Goal: Information Seeking & Learning: Learn about a topic

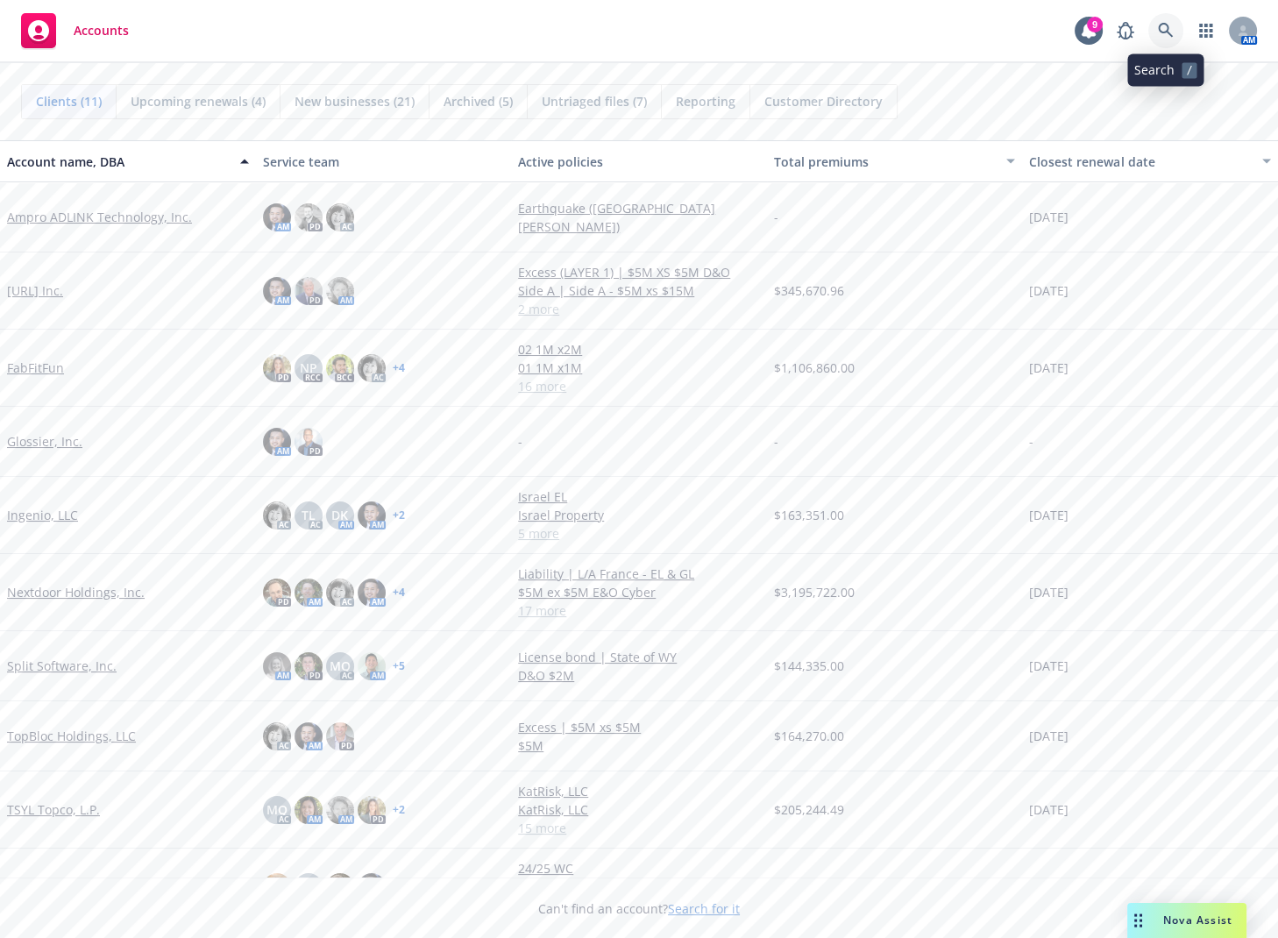
click at [1174, 31] on link at bounding box center [1165, 30] width 35 height 35
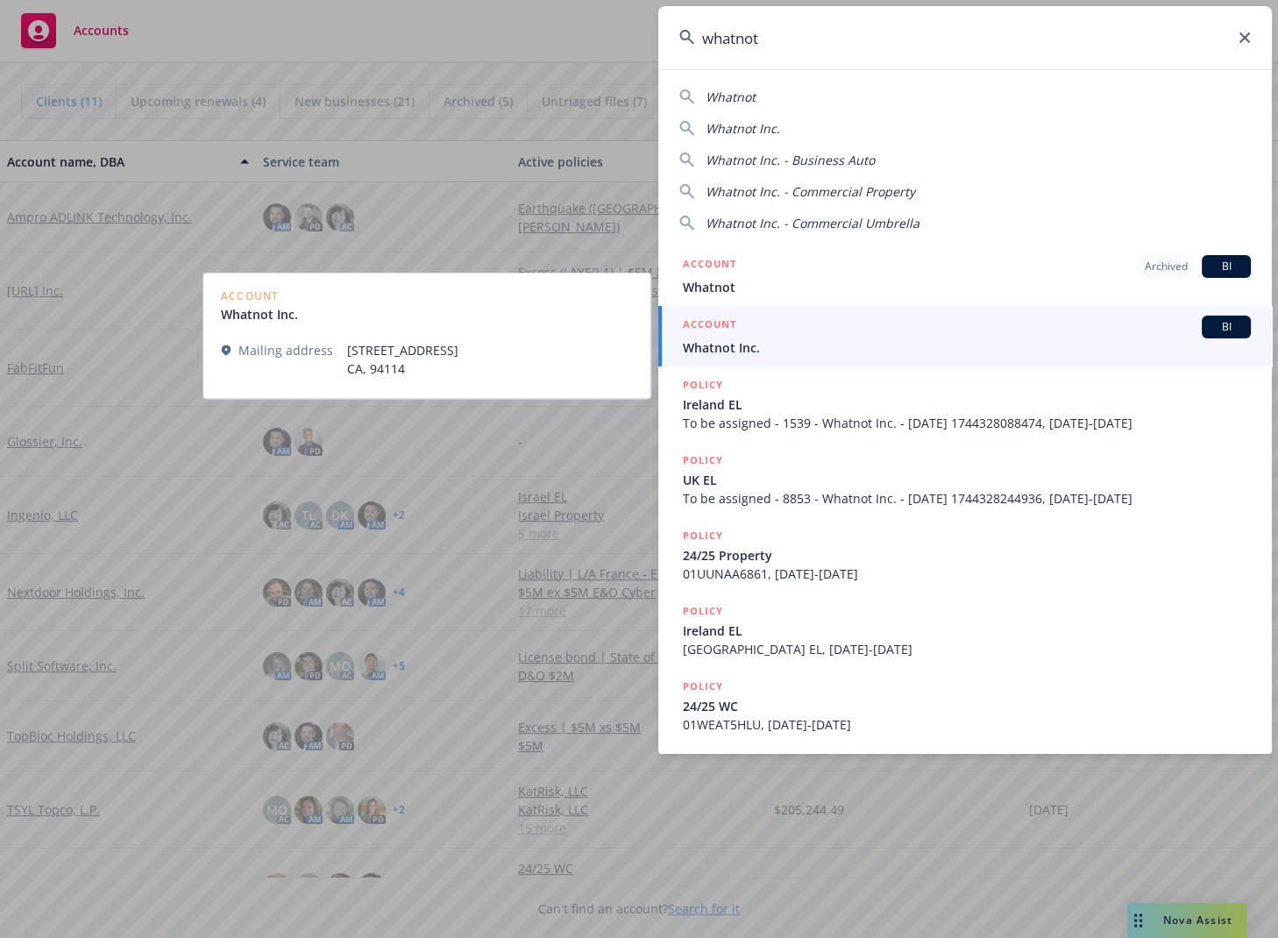
type input "whatnot"
click at [952, 332] on div "ACCOUNT BI" at bounding box center [967, 326] width 568 height 23
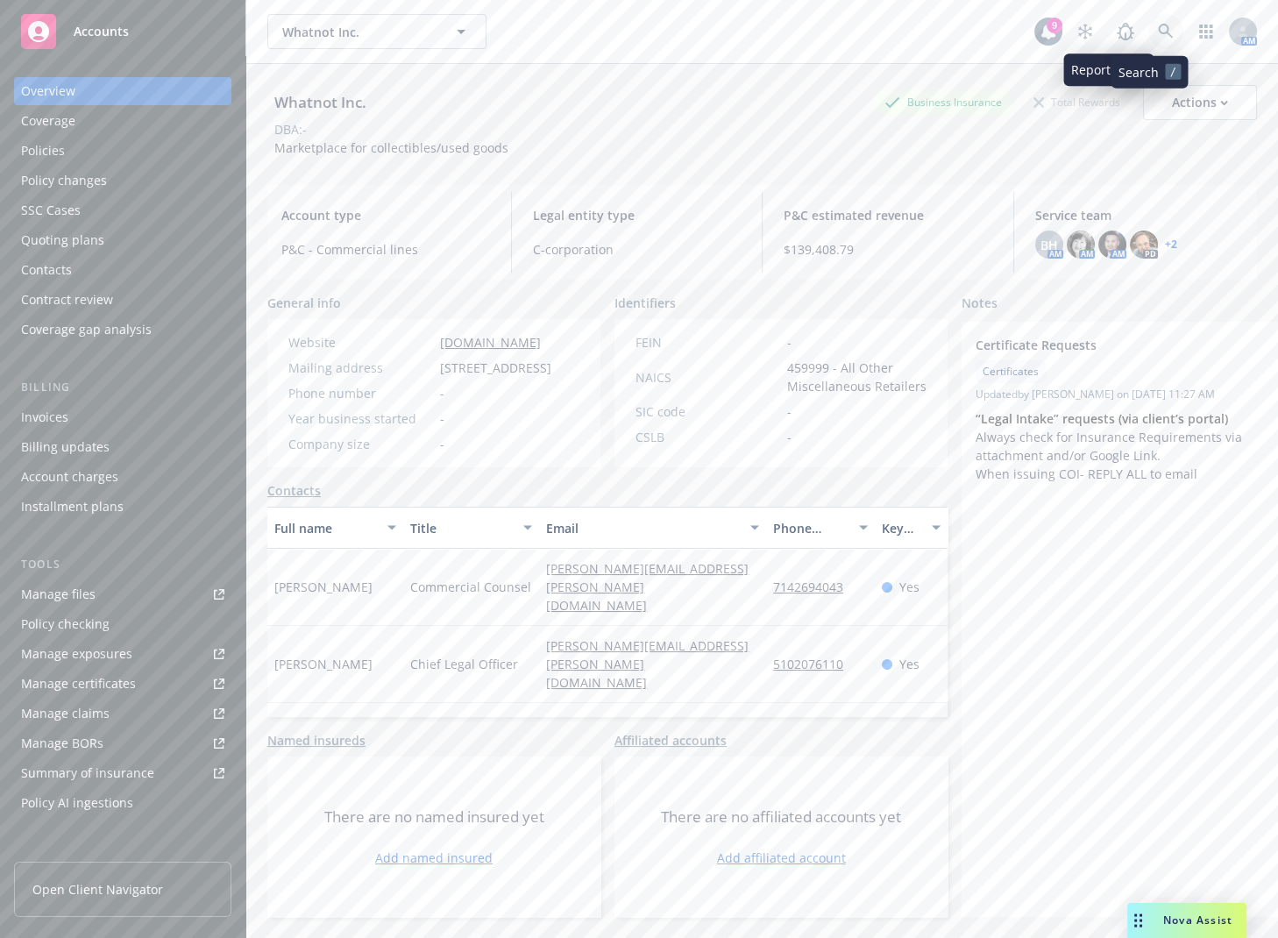
click at [1157, 35] on icon at bounding box center [1165, 32] width 16 height 16
click at [127, 594] on link "Manage files" at bounding box center [122, 594] width 217 height 28
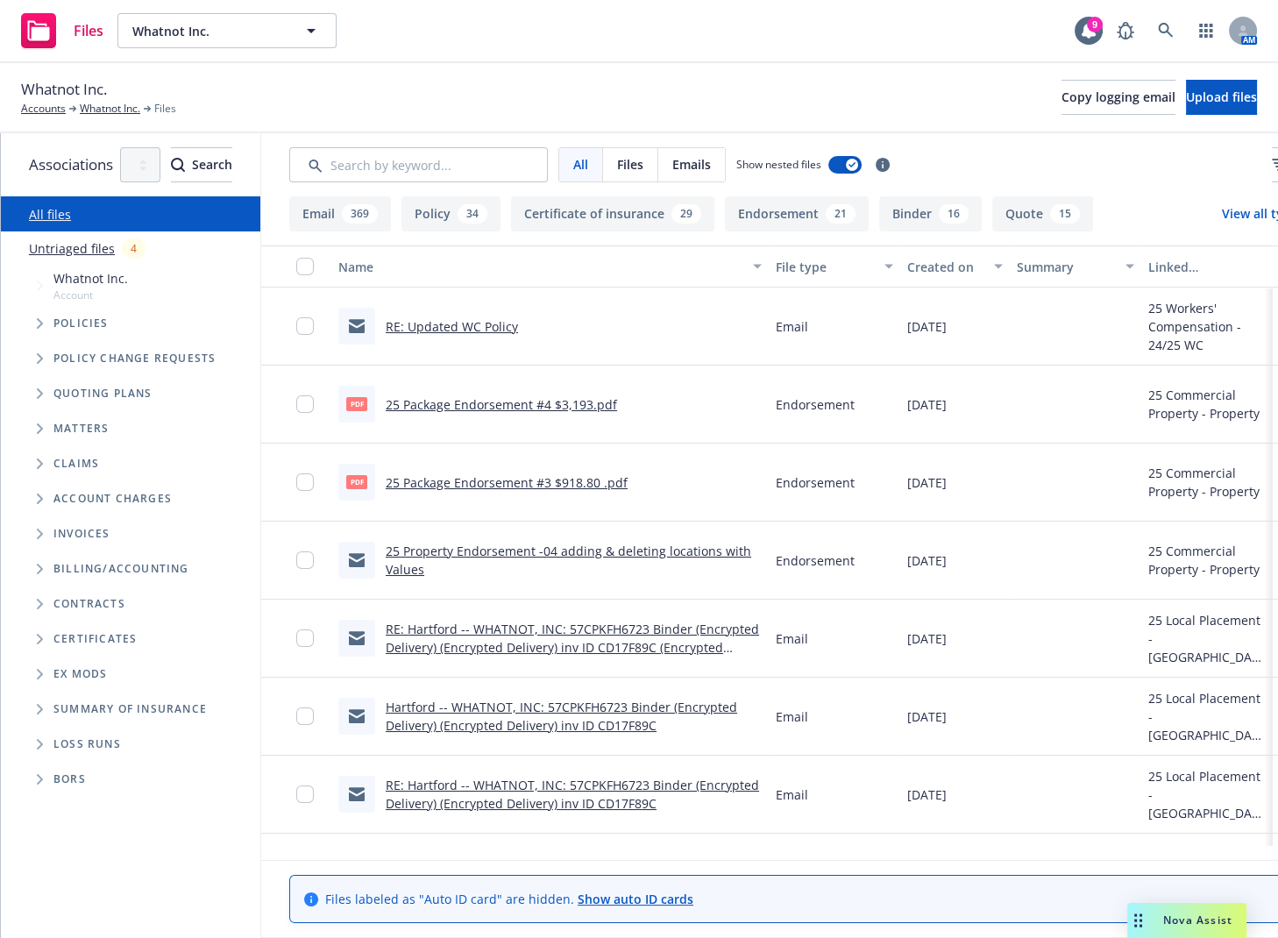
click at [39, 336] on span "Tree Example" at bounding box center [39, 323] width 28 height 28
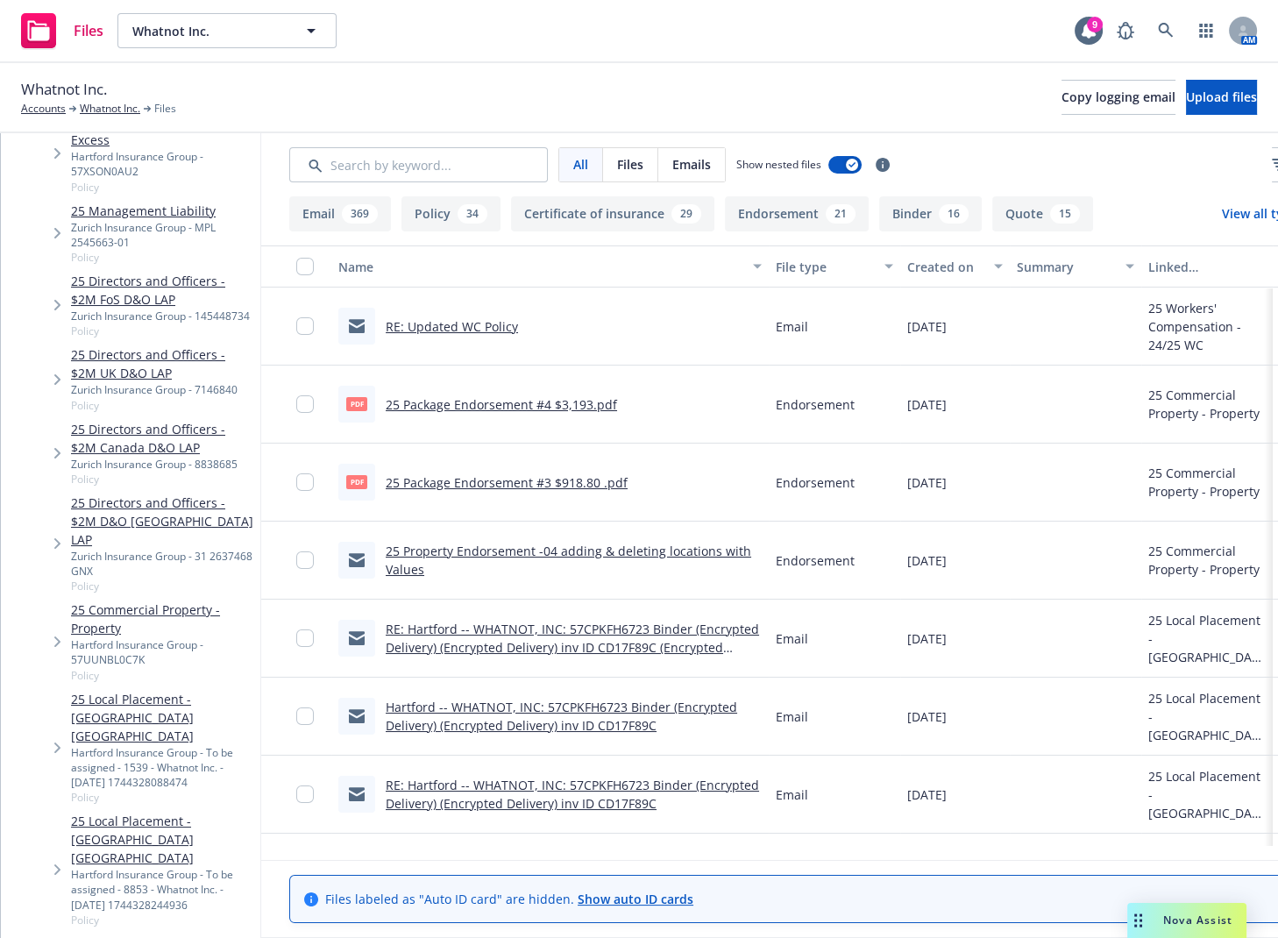
scroll to position [885, 0]
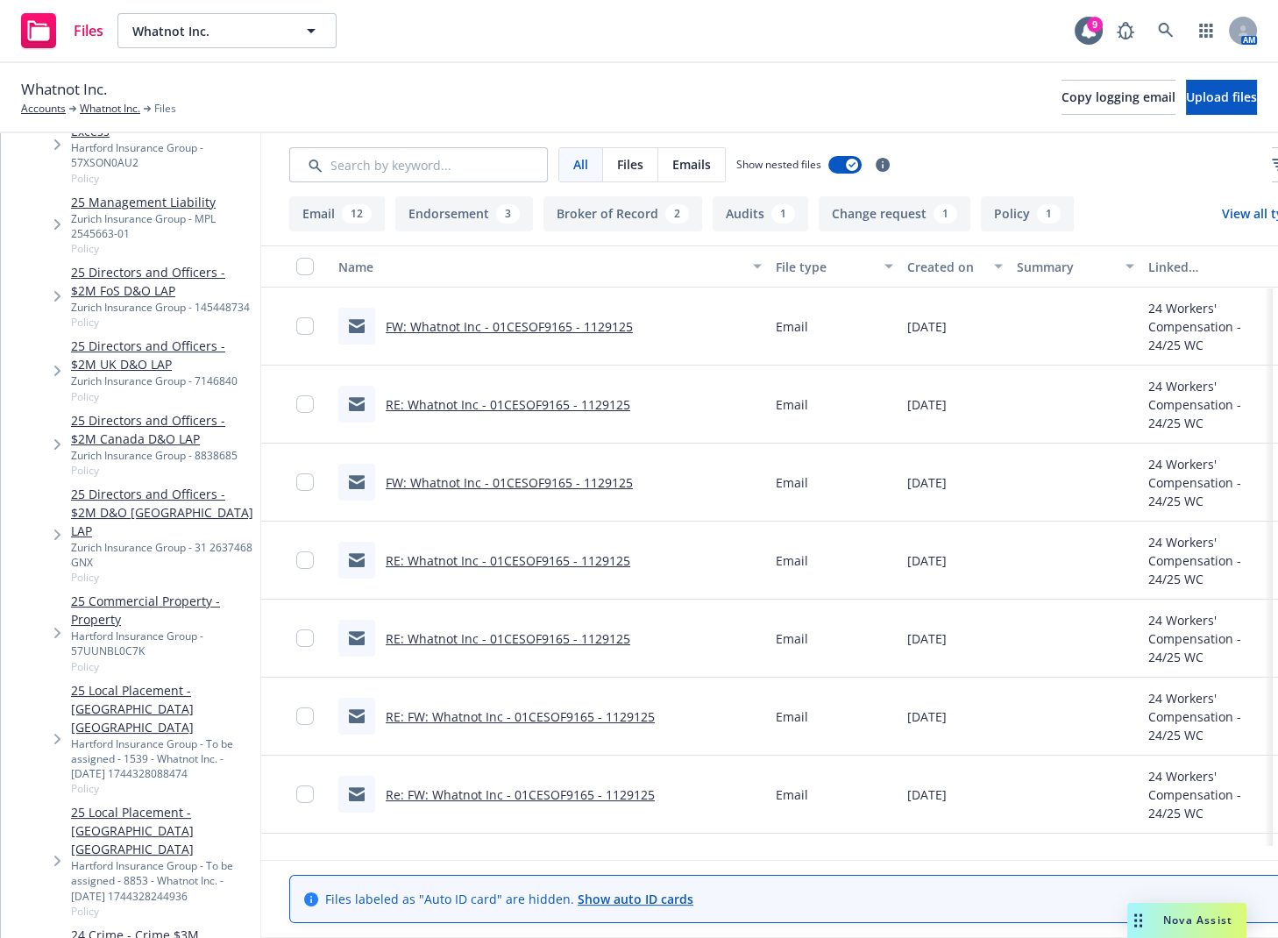
click at [780, 38] on div "Files Whatnot Inc. Whatnot Inc. 9 AM" at bounding box center [639, 31] width 1278 height 63
click at [1061, 103] on span "Copy logging email" at bounding box center [1118, 96] width 114 height 17
drag, startPoint x: 809, startPoint y: 44, endPoint x: 824, endPoint y: 41, distance: 15.1
click at [806, 42] on div "Files Whatnot Inc. Whatnot Inc. 9 AM" at bounding box center [639, 31] width 1278 height 63
click at [1176, 23] on link at bounding box center [1165, 30] width 35 height 35
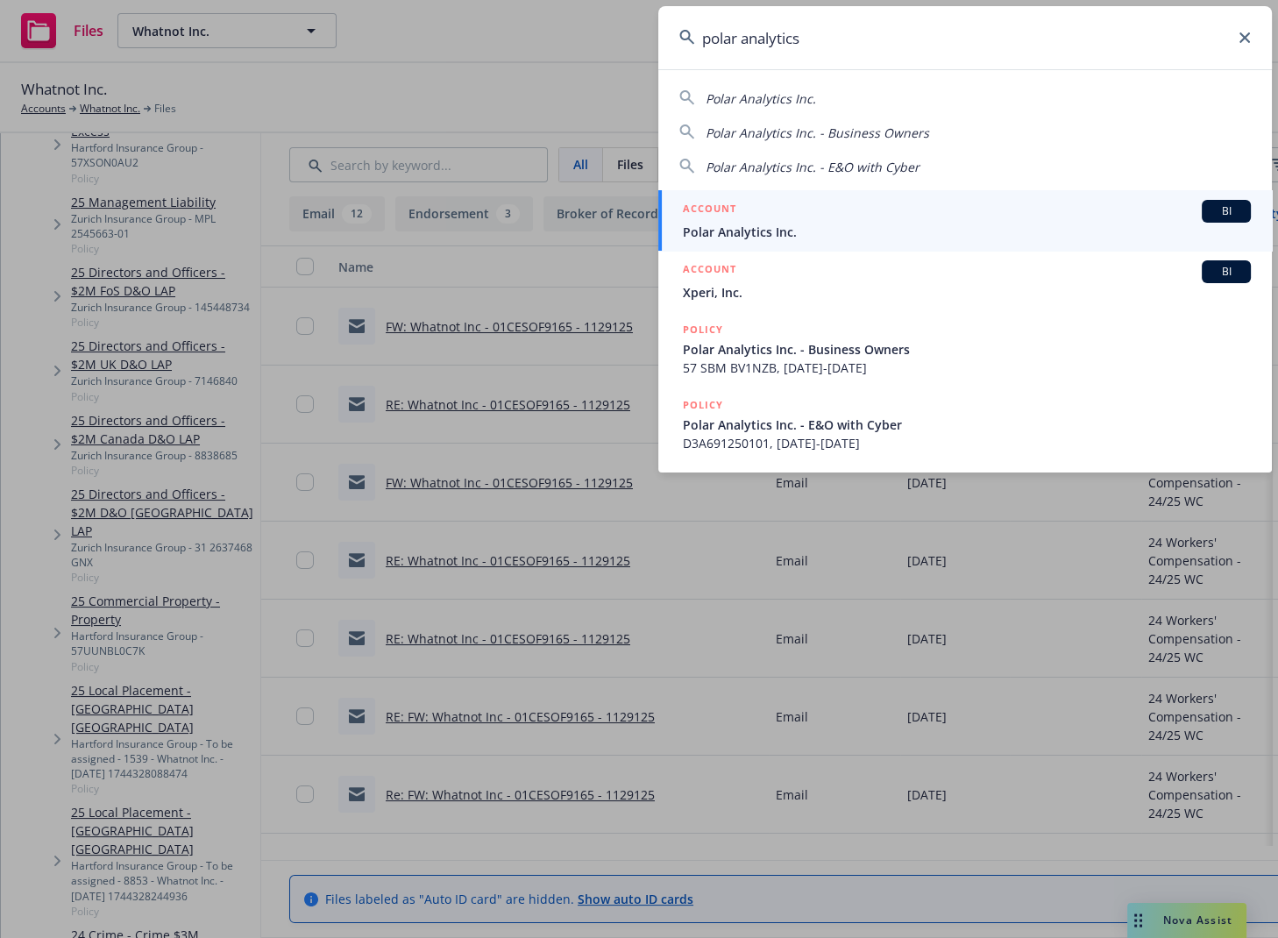
type input "polar analytics"
click at [1096, 224] on span "Polar Analytics Inc." at bounding box center [967, 232] width 568 height 18
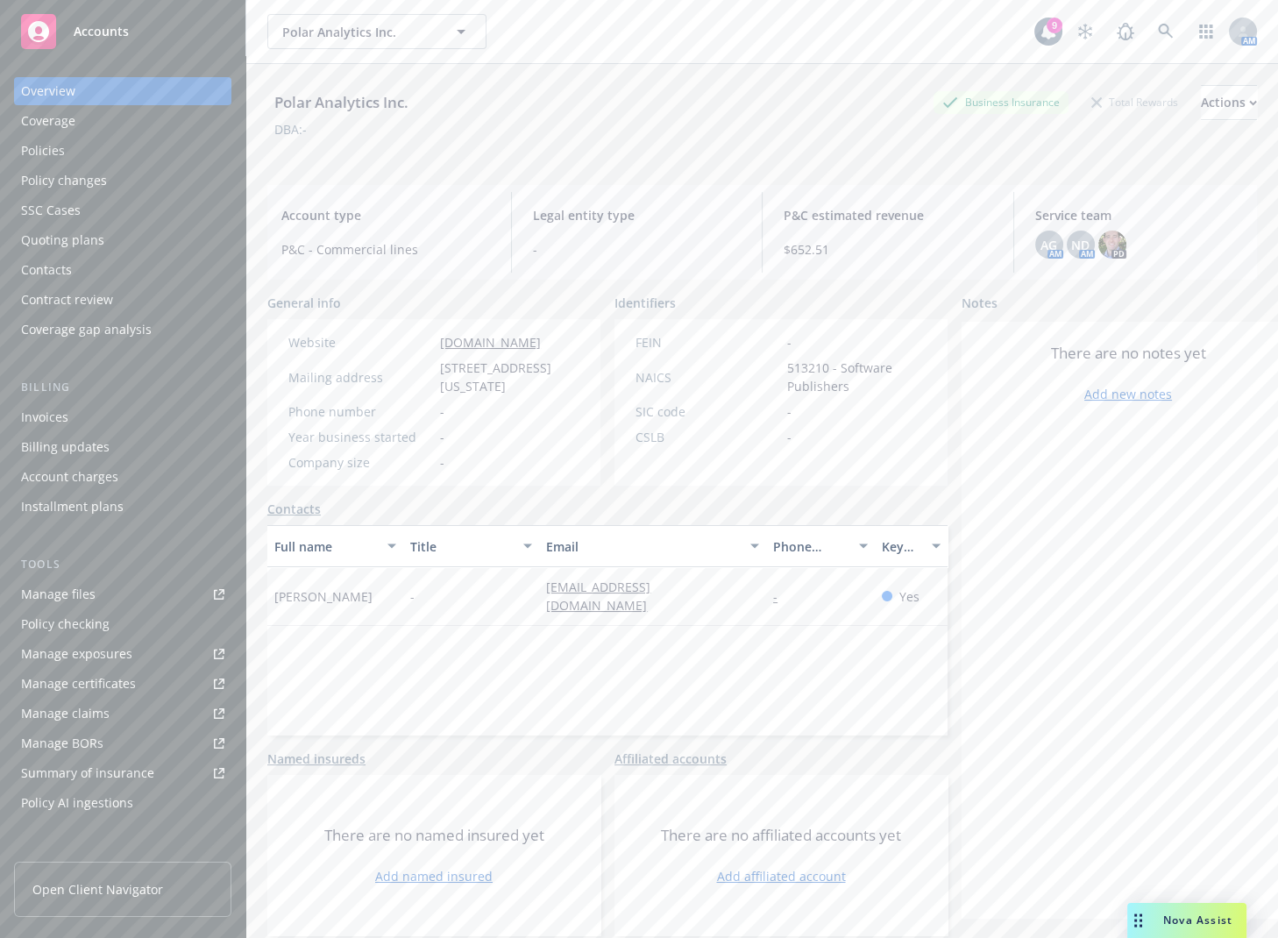
click at [120, 144] on div "Policies" at bounding box center [122, 151] width 203 height 28
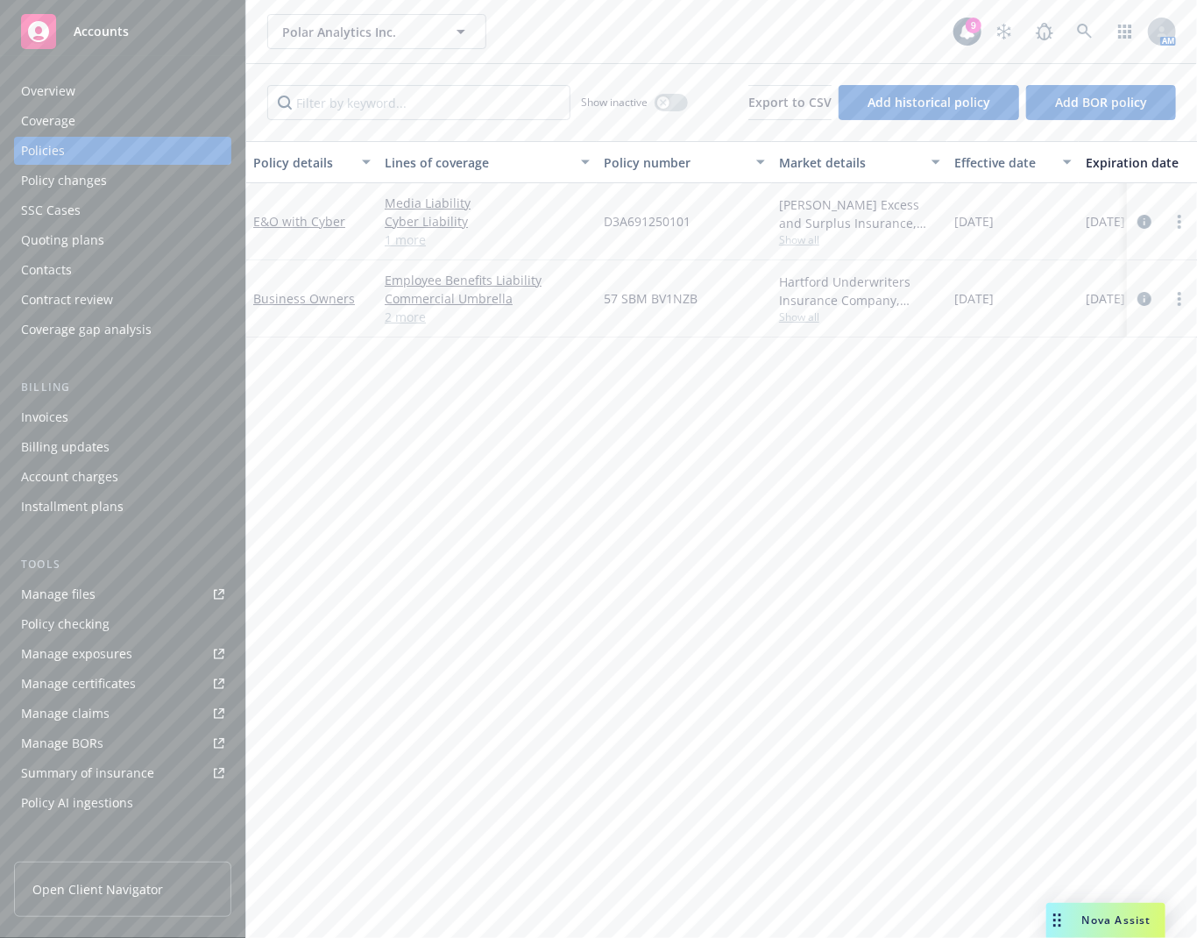
click at [114, 90] on div "Overview" at bounding box center [122, 91] width 203 height 28
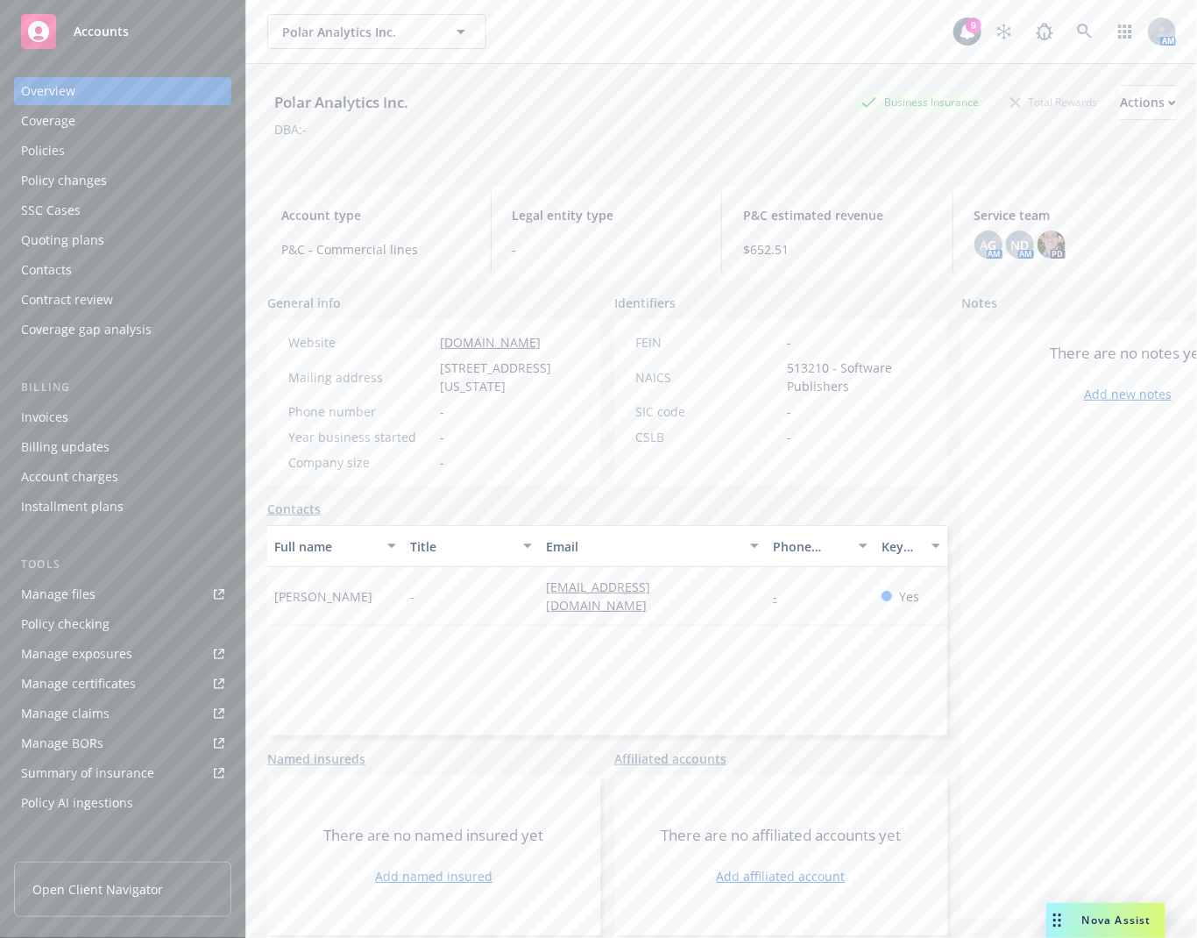
click at [662, 136] on div "DBA: -" at bounding box center [721, 129] width 909 height 18
click at [1077, 33] on icon at bounding box center [1084, 31] width 15 height 15
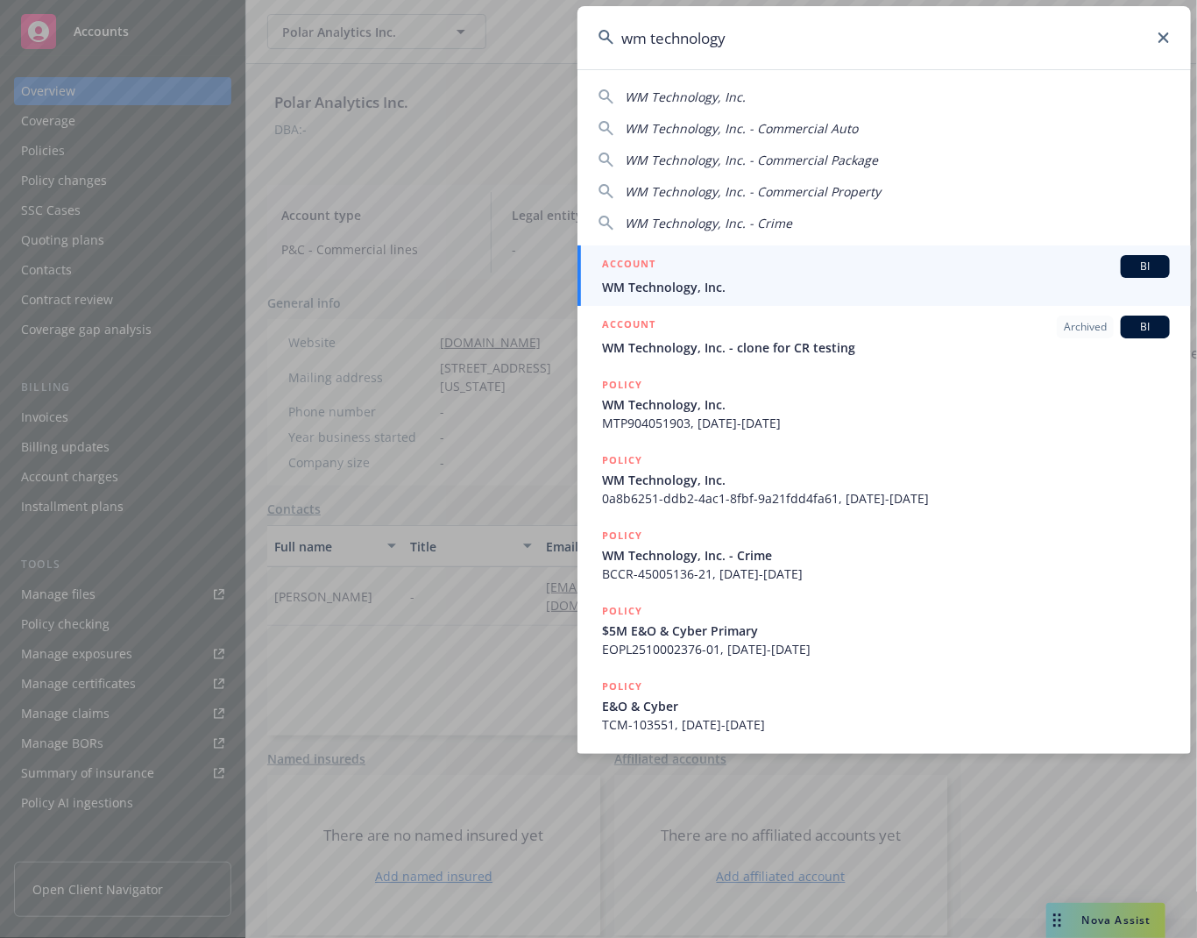
type input "wm technology"
click at [786, 279] on span "WM Technology, Inc." at bounding box center [886, 287] width 568 height 18
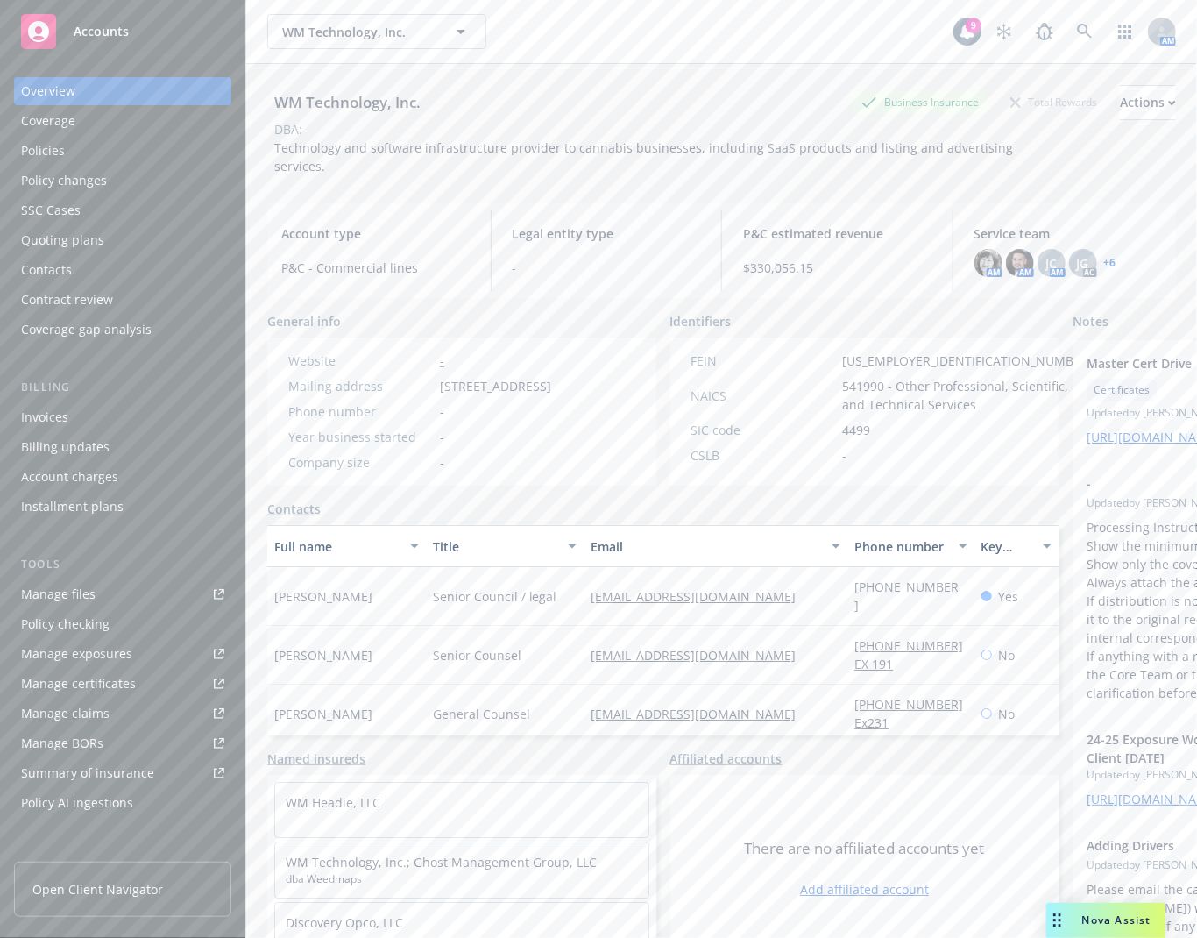
drag, startPoint x: 735, startPoint y: 67, endPoint x: 618, endPoint y: 53, distance: 118.4
click at [731, 64] on div "WM Technology, Inc. Business Insurance Total Rewards Actions DBA: - Technology …" at bounding box center [721, 126] width 909 height 125
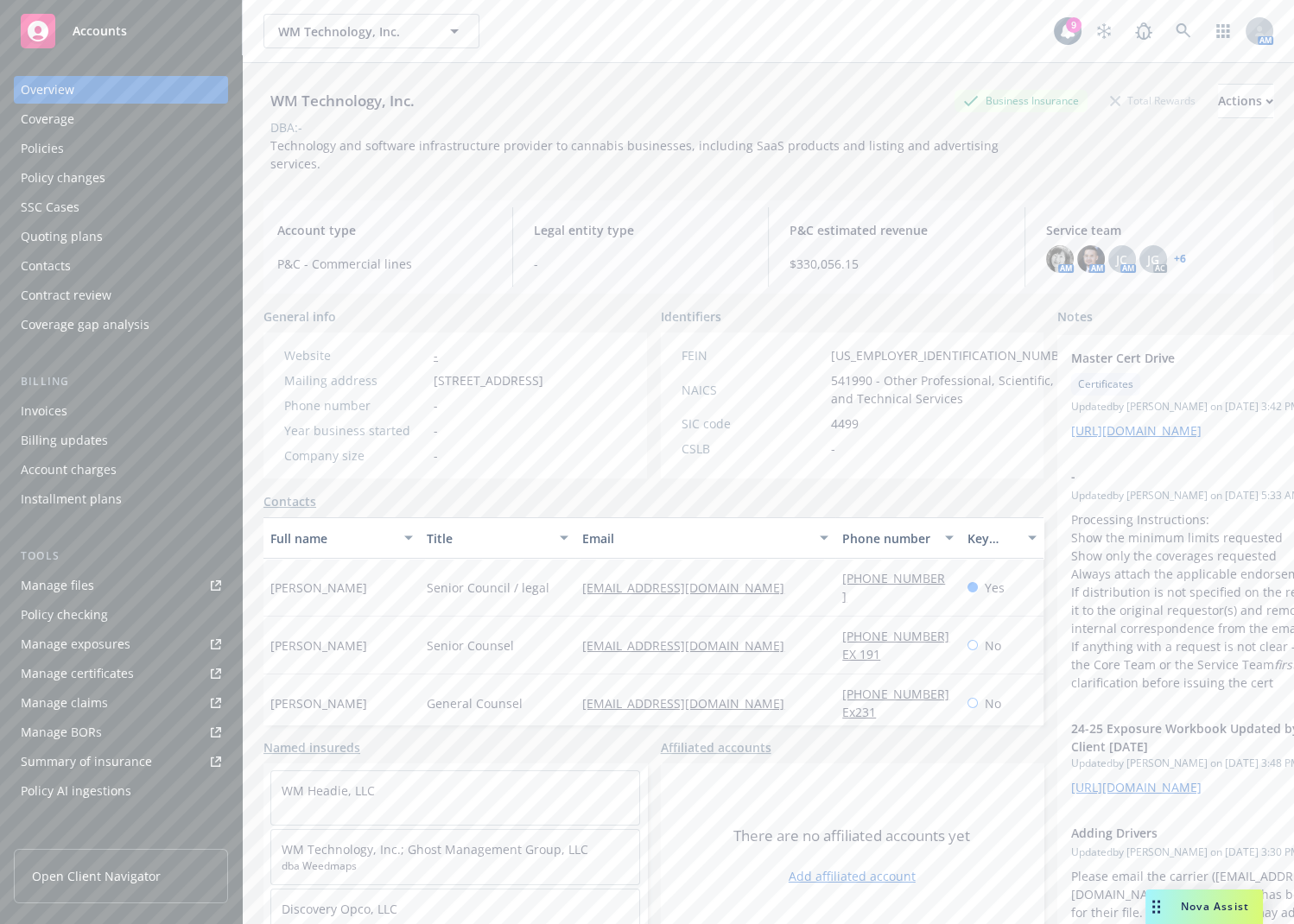
click at [108, 600] on div "Manage files Policy checking Manage exposures Manage certificates Manage claims…" at bounding box center [120, 688] width 214 height 233
click at [109, 598] on link "Manage files" at bounding box center [120, 585] width 214 height 28
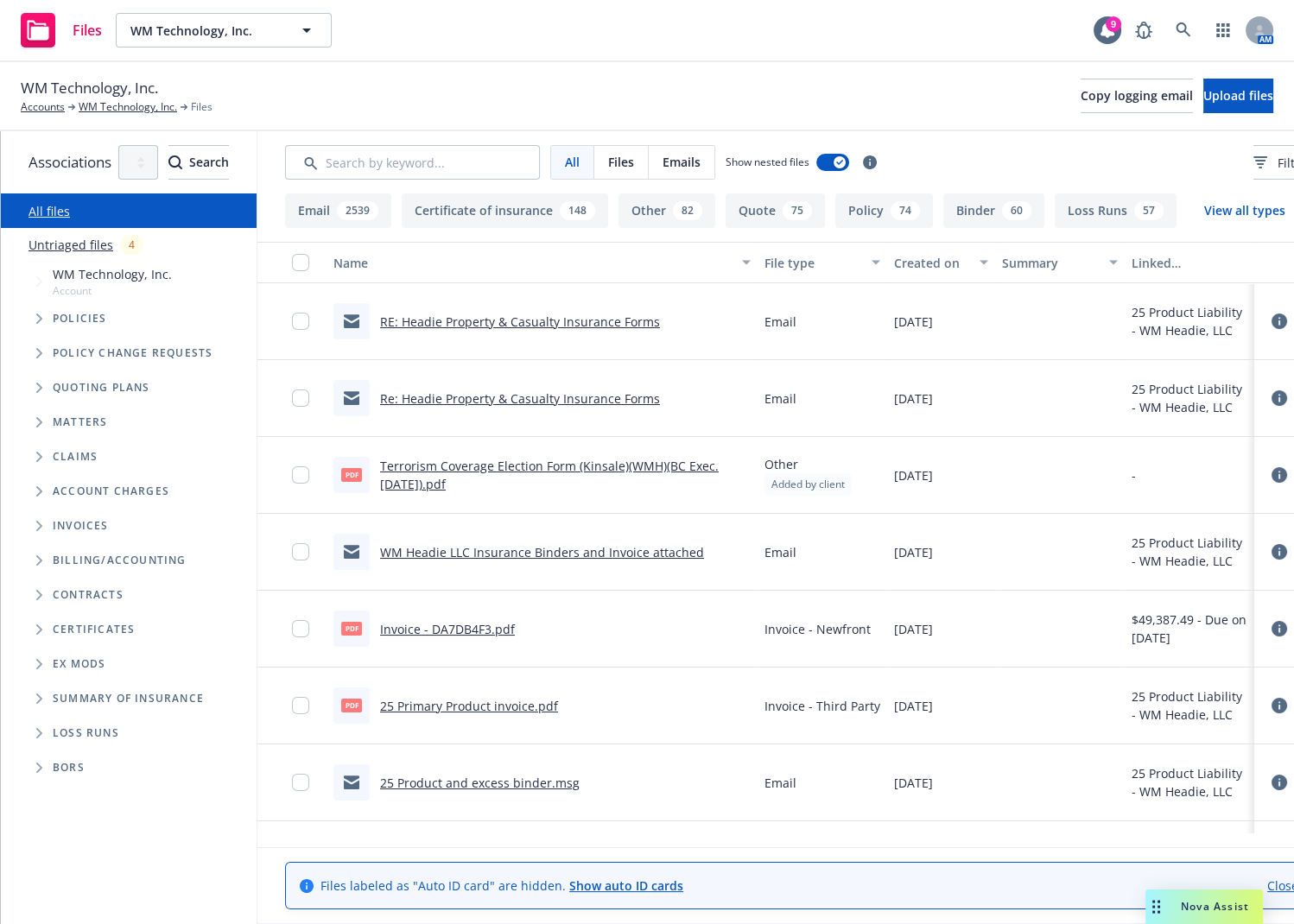
click at [582, 462] on link "Terrorism Coverage Election Form (Kinsale)(WMH)(BC Exec. 09.26.25).pdf" at bounding box center [549, 474] width 338 height 34
click at [569, 61] on div "Files WM Technology, Inc. WM Technology, Inc. 9 AM" at bounding box center [647, 31] width 1294 height 62
click at [1189, 25] on icon at bounding box center [1184, 31] width 16 height 16
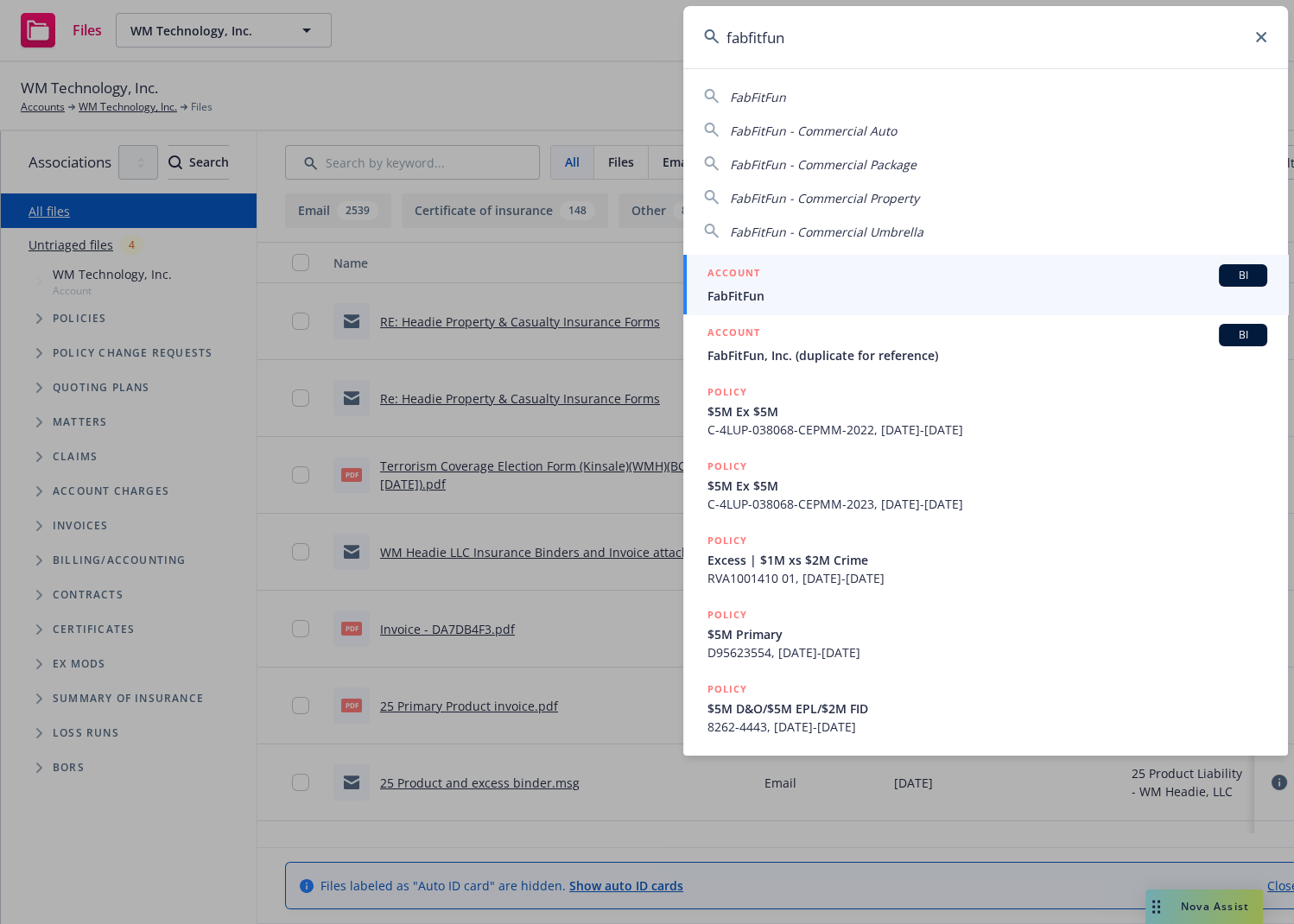
type input "fabfitfun"
click at [1036, 291] on span "FabFitFun" at bounding box center [988, 296] width 560 height 18
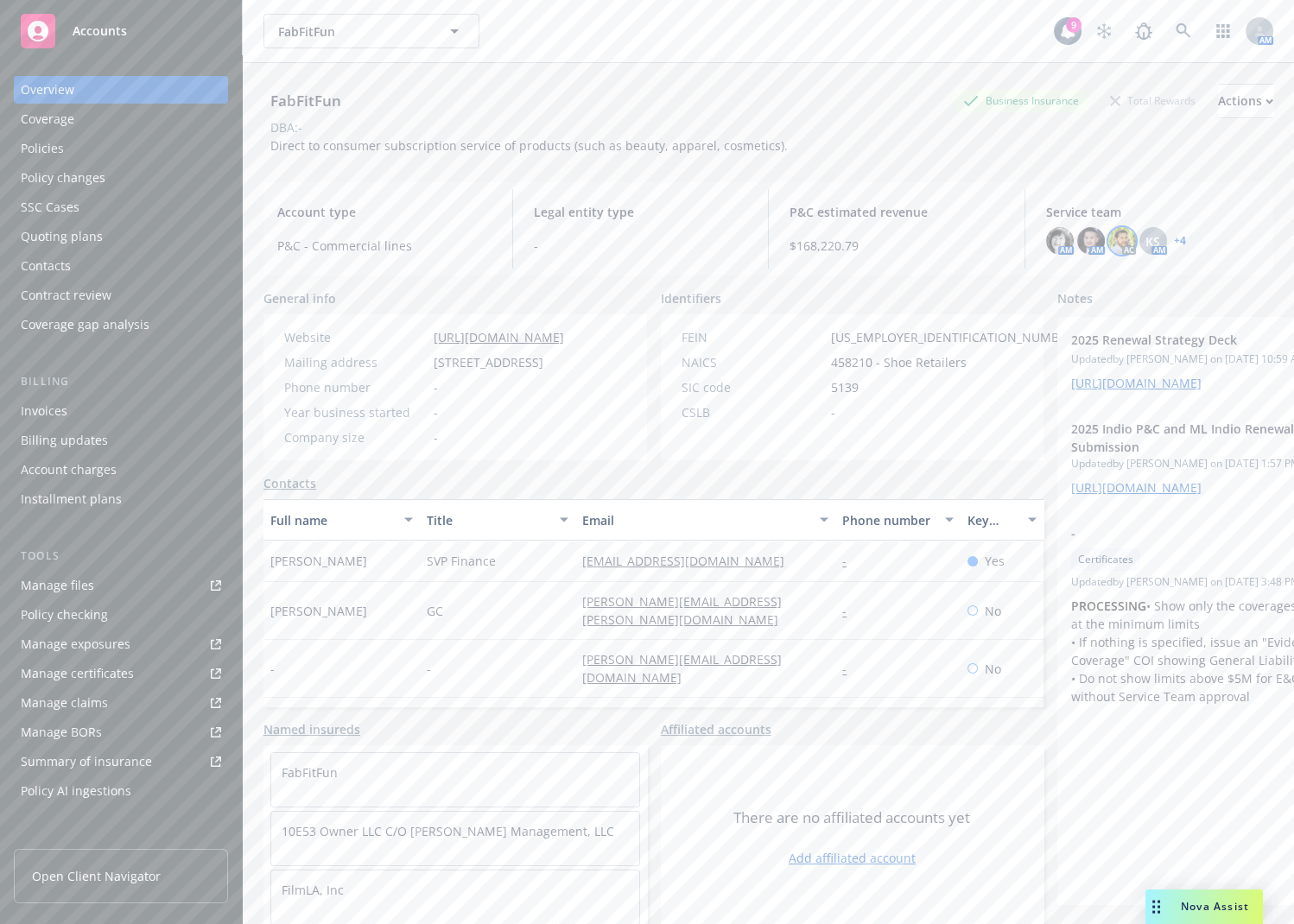
click at [1108, 240] on img at bounding box center [1122, 240] width 28 height 28
click at [909, 164] on div "FabFitFun Business Insurance Total Rewards Actions DBA: - Direct to consumer su…" at bounding box center [768, 115] width 1009 height 105
click at [55, 145] on div "Policies" at bounding box center [42, 149] width 43 height 28
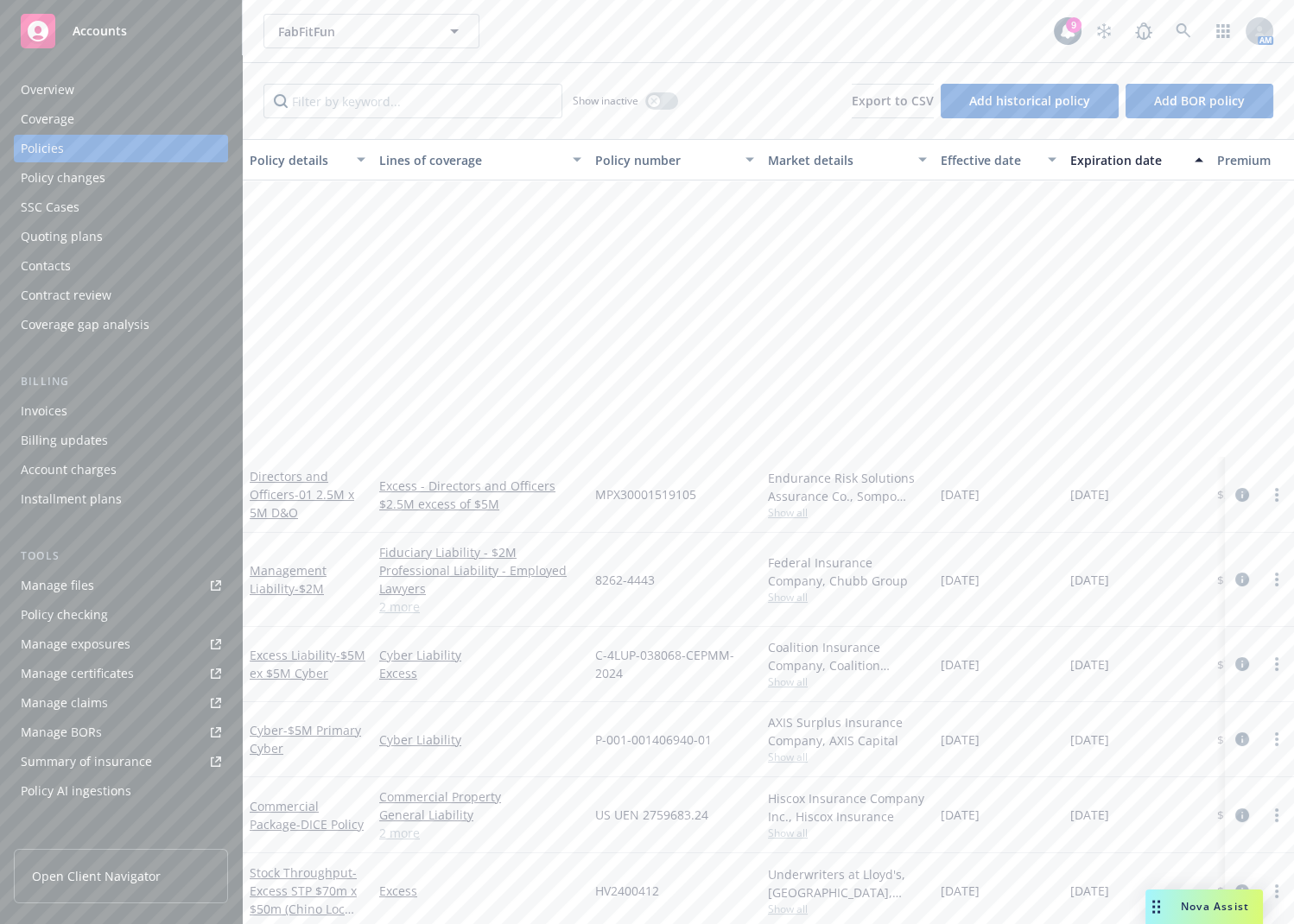
scroll to position [515, 0]
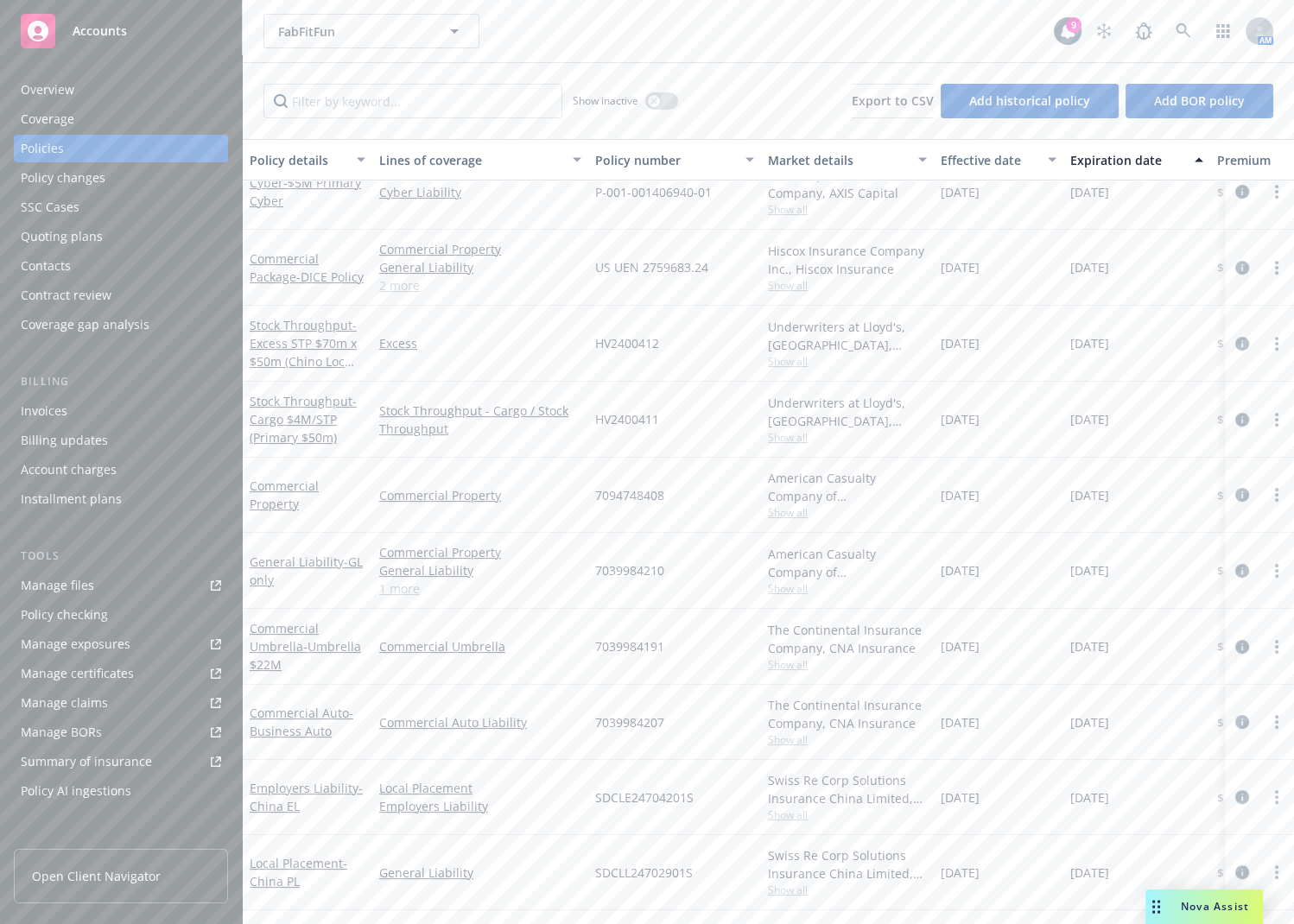
click at [615, 34] on div "FabFitFun FabFitFun" at bounding box center [658, 31] width 790 height 34
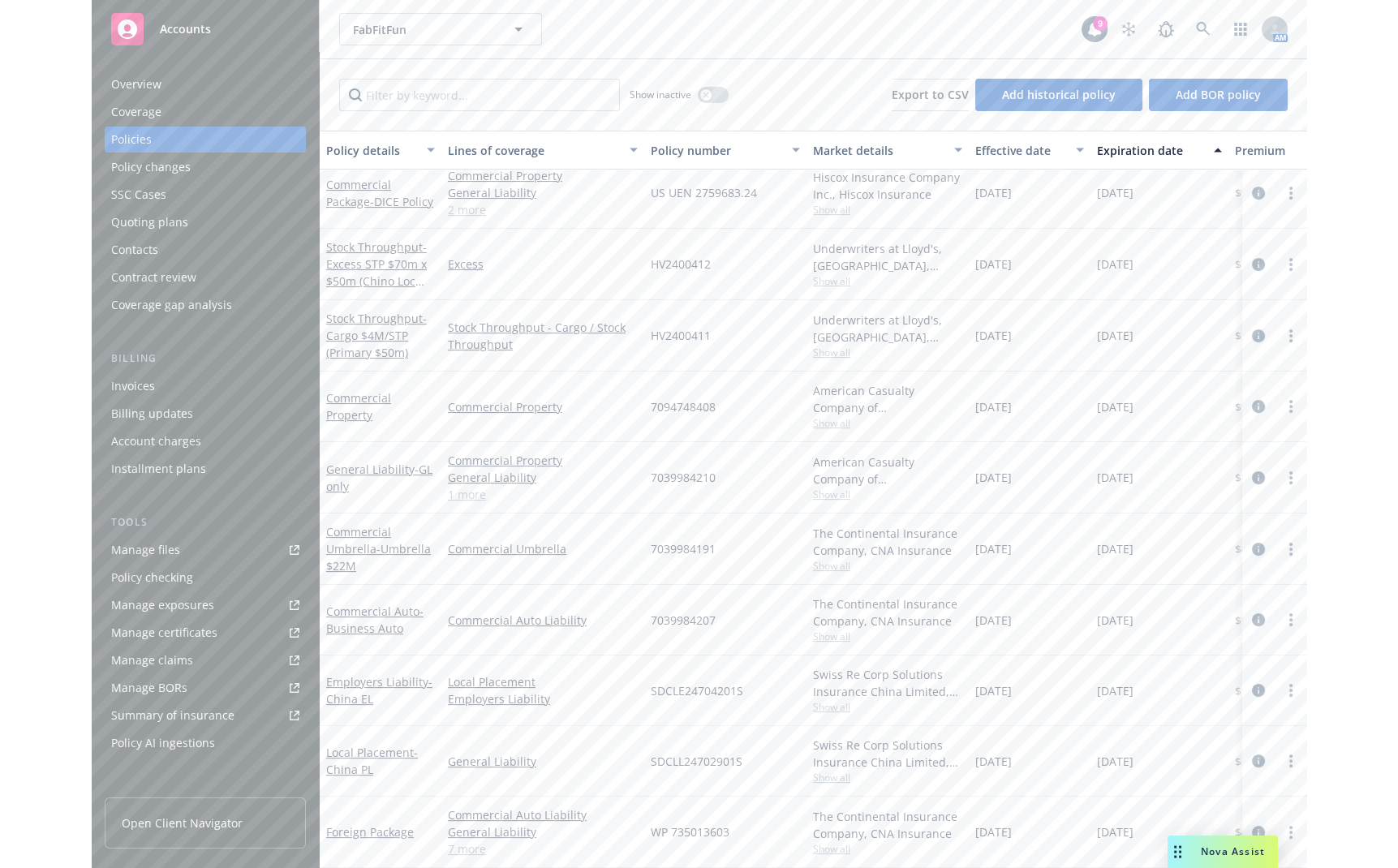
scroll to position [549, 0]
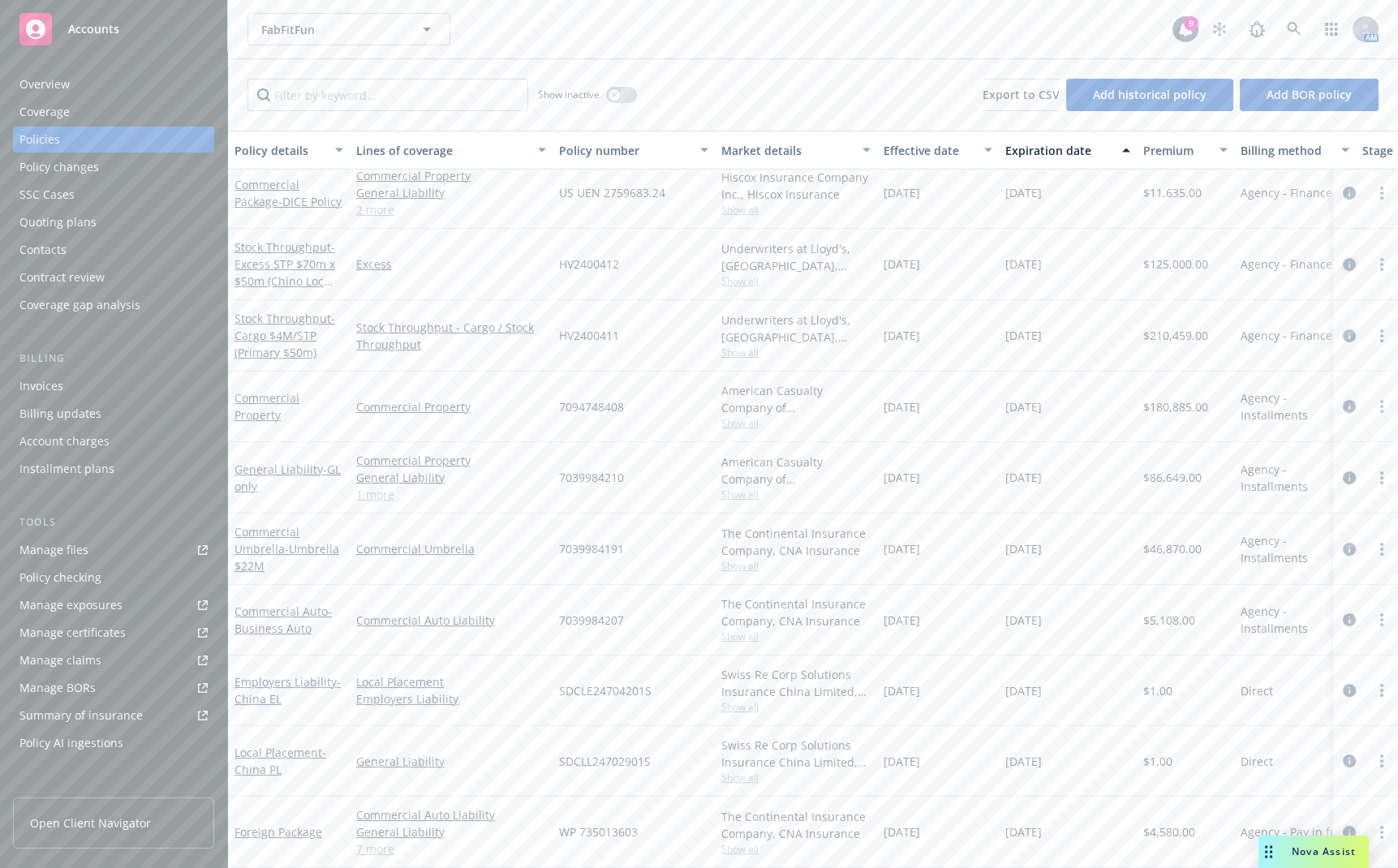
click at [1215, 258] on icon "circleInformation" at bounding box center [1349, 265] width 13 height 13
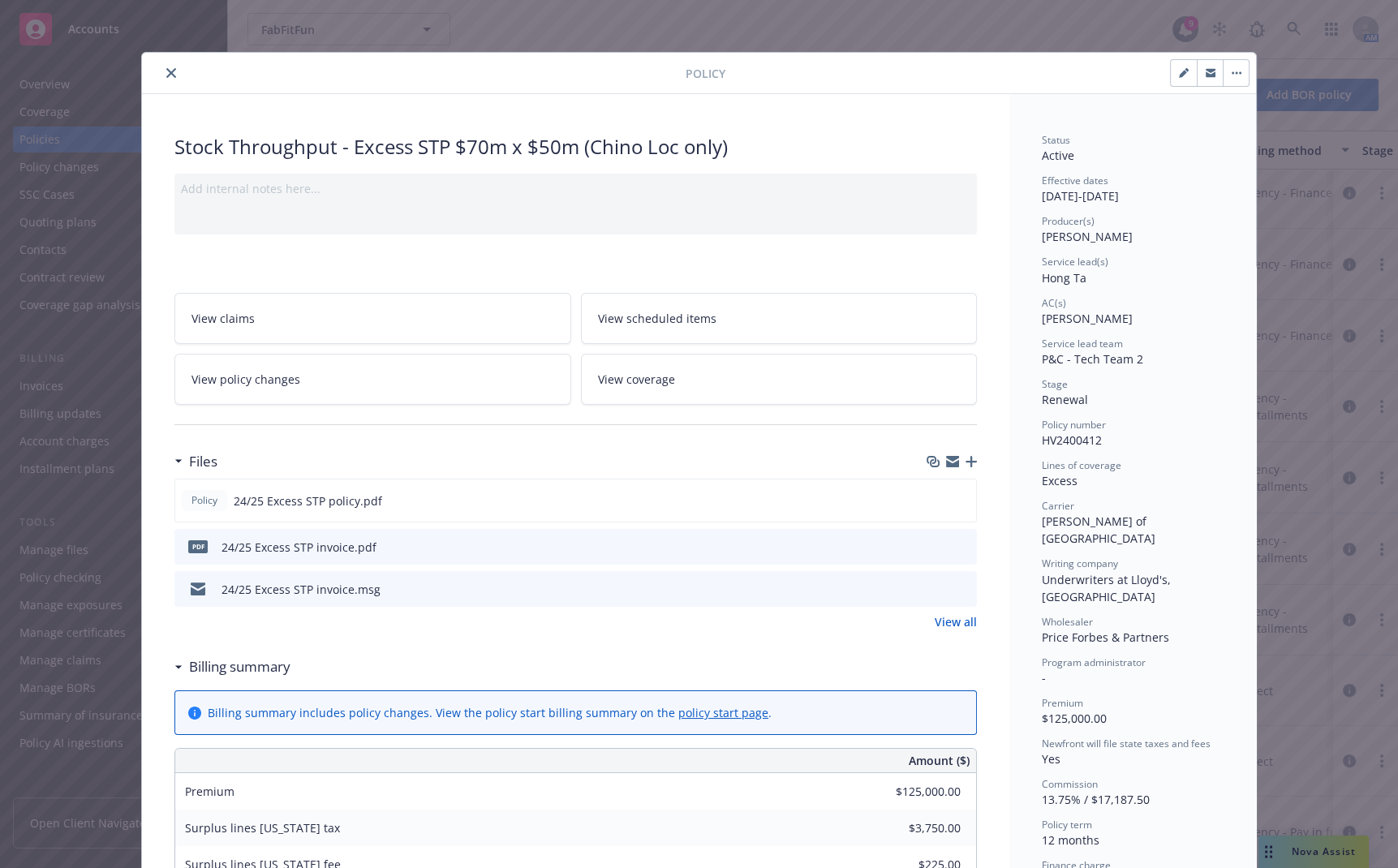
scroll to position [405, 0]
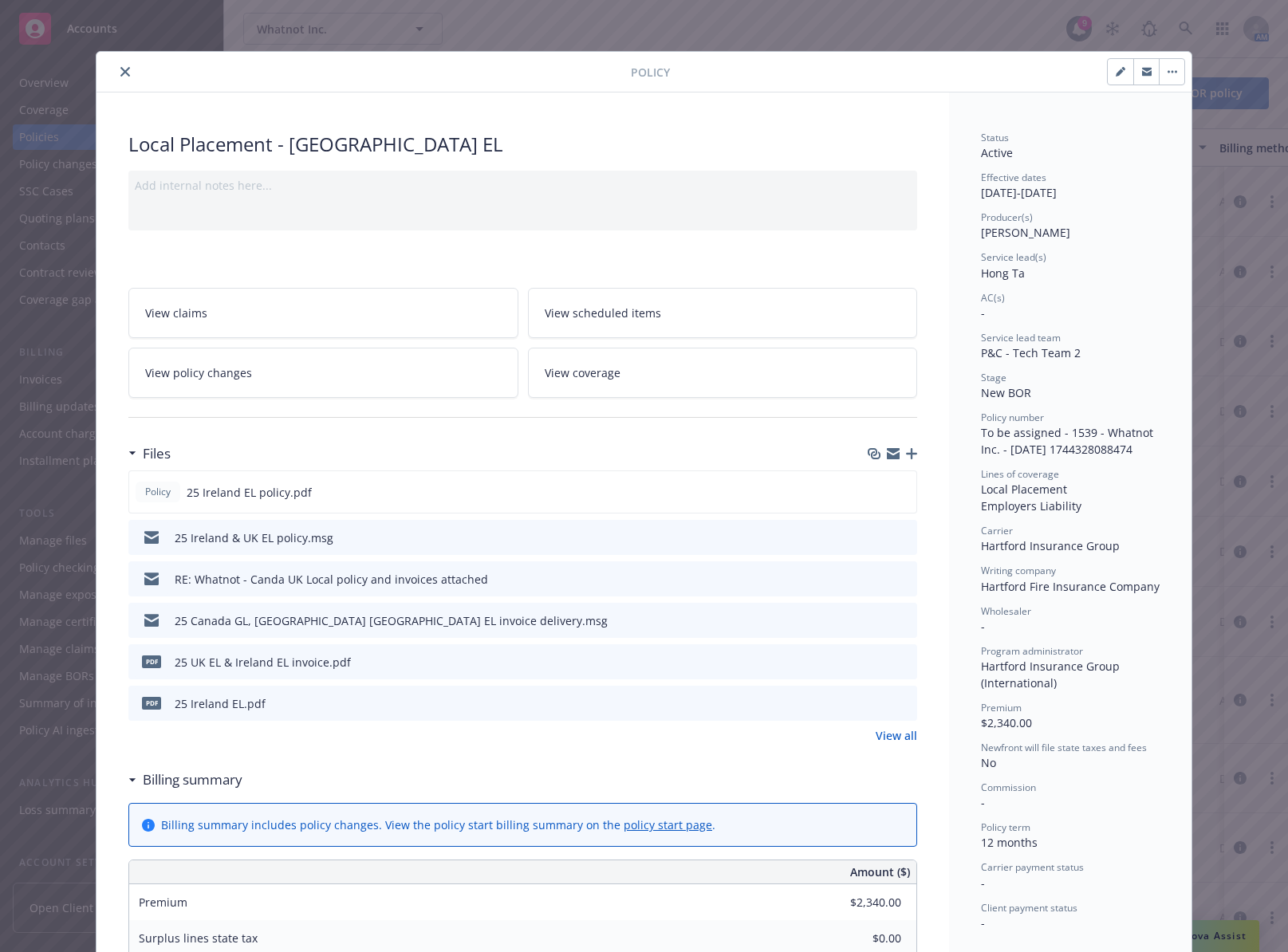
click at [1173, 24] on div "Policy Local Placement - [GEOGRAPHIC_DATA] EL Add internal notes here... View c…" at bounding box center [644, 476] width 1288 height 952
click at [120, 67] on icon "close" at bounding box center [125, 72] width 10 height 10
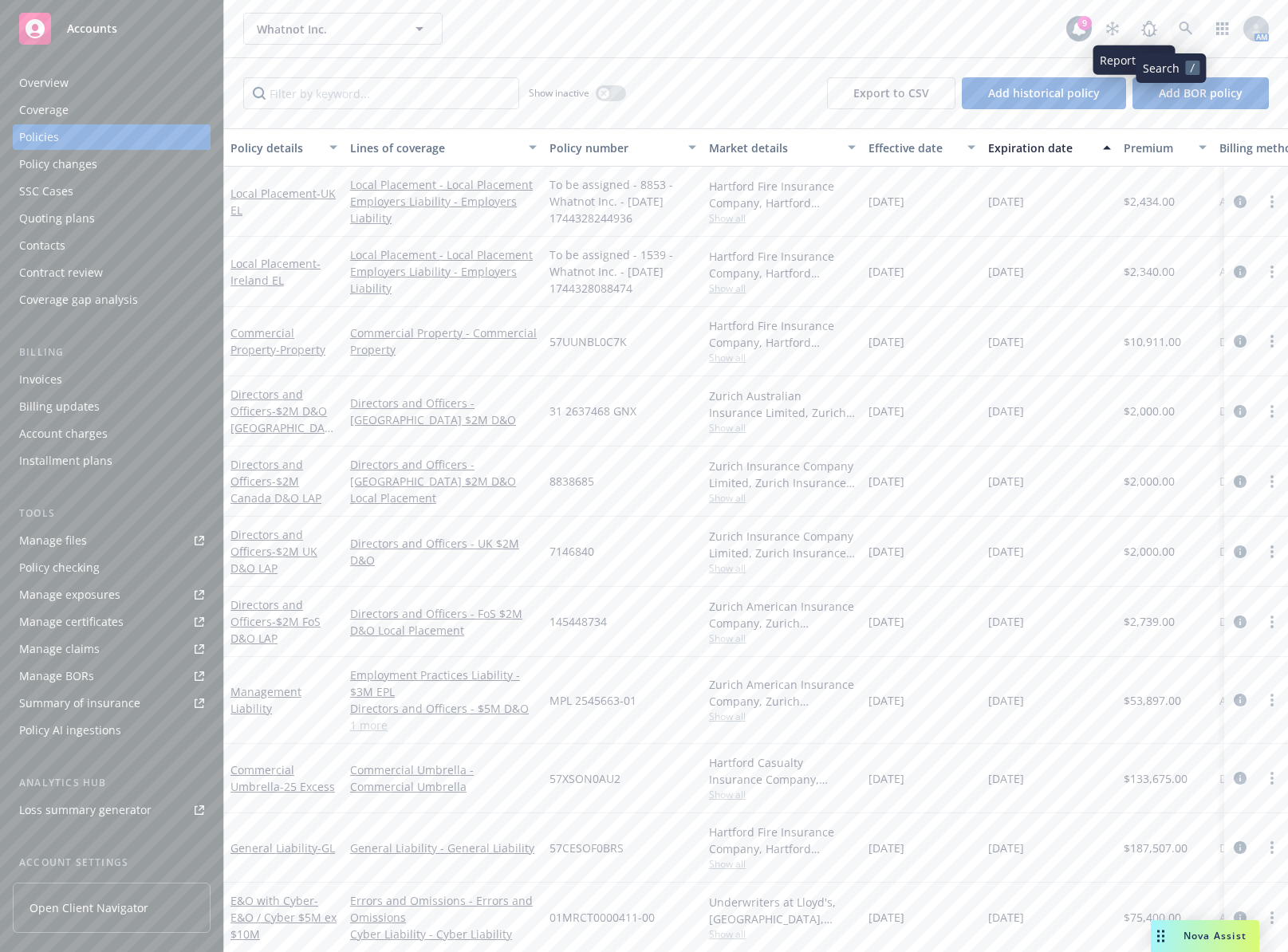
click at [1170, 23] on link at bounding box center [1185, 28] width 32 height 32
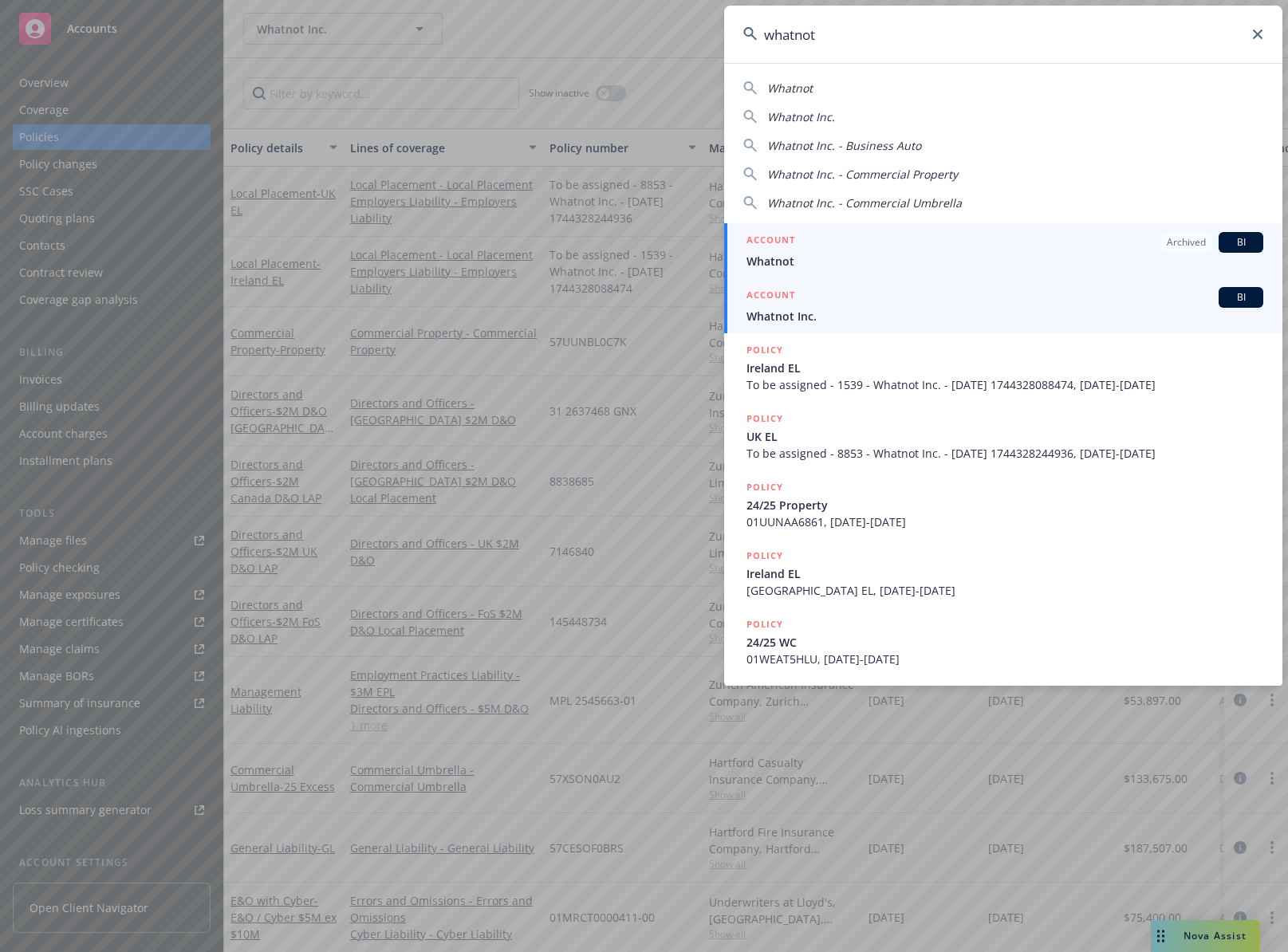
type input "whatnot"
click at [916, 311] on span "Whatnot Inc." at bounding box center [1005, 316] width 517 height 16
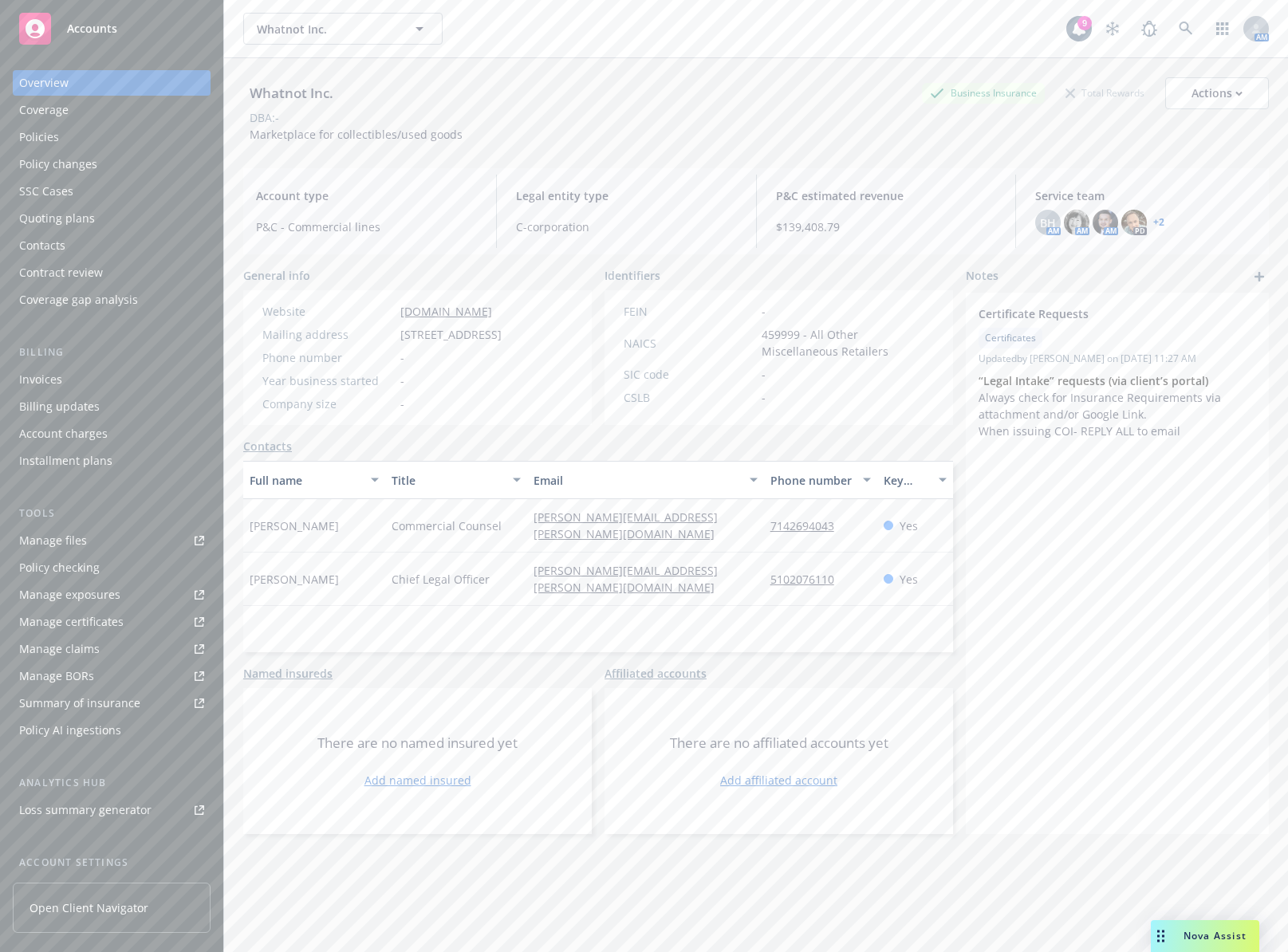
drag, startPoint x: 329, startPoint y: 124, endPoint x: 184, endPoint y: 197, distance: 162.3
click at [322, 126] on div "Whatnot Inc. Business Insurance Total Rewards Actions DBA: - Marketplace for co…" at bounding box center [756, 110] width 1026 height 66
click at [52, 552] on div "Manage files" at bounding box center [53, 541] width 67 height 25
